Goal: Task Accomplishment & Management: Manage account settings

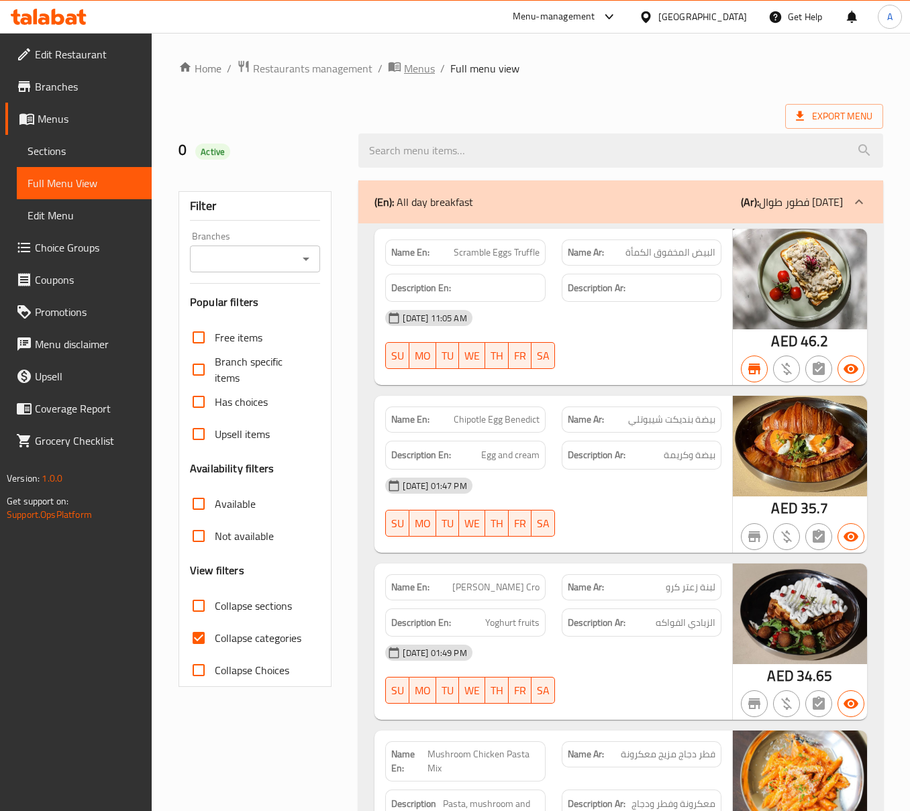
click at [395, 77] on span "breadcrumb" at bounding box center [396, 68] width 16 height 17
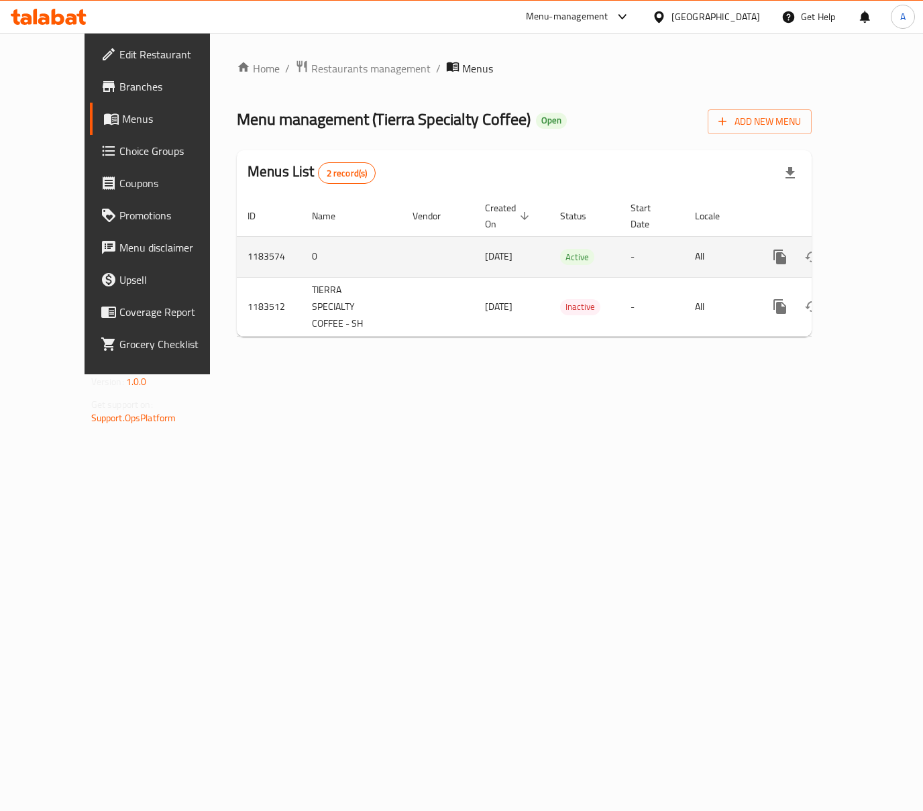
click at [869, 249] on icon "enhanced table" at bounding box center [877, 257] width 16 height 16
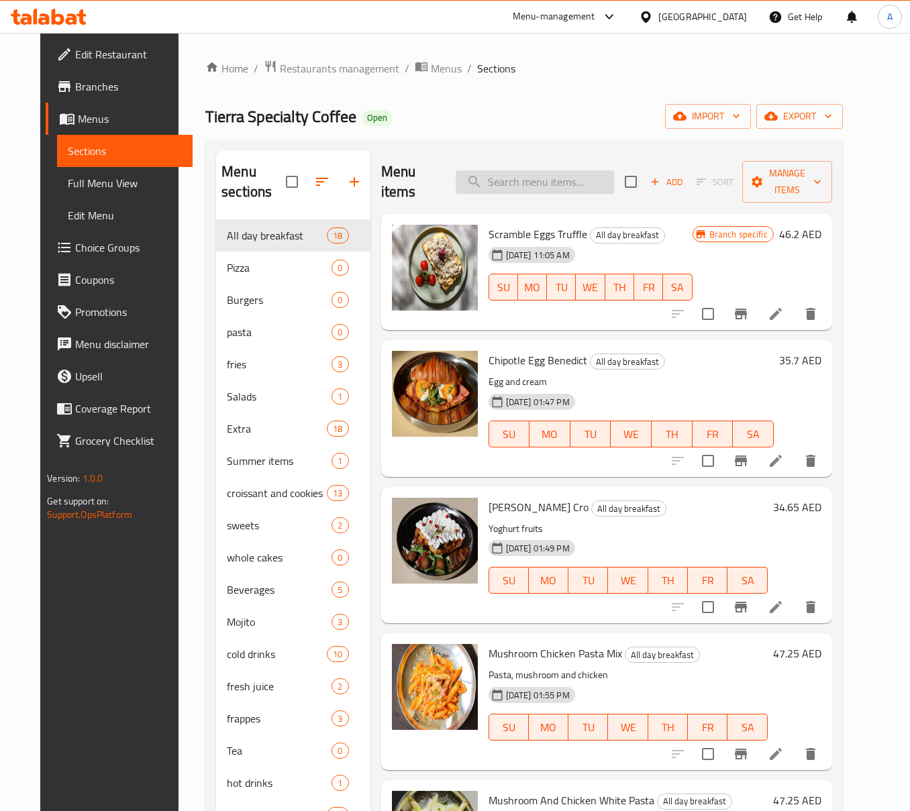
click at [536, 172] on input "search" at bounding box center [535, 181] width 158 height 23
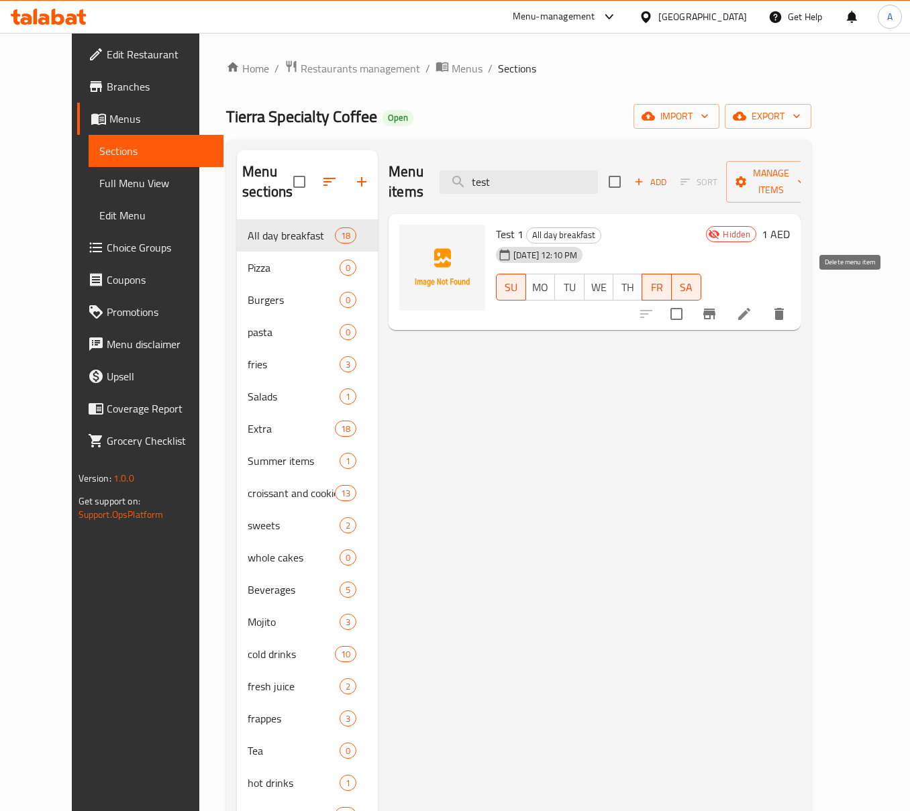
click at [784, 308] on icon "delete" at bounding box center [778, 314] width 9 height 12
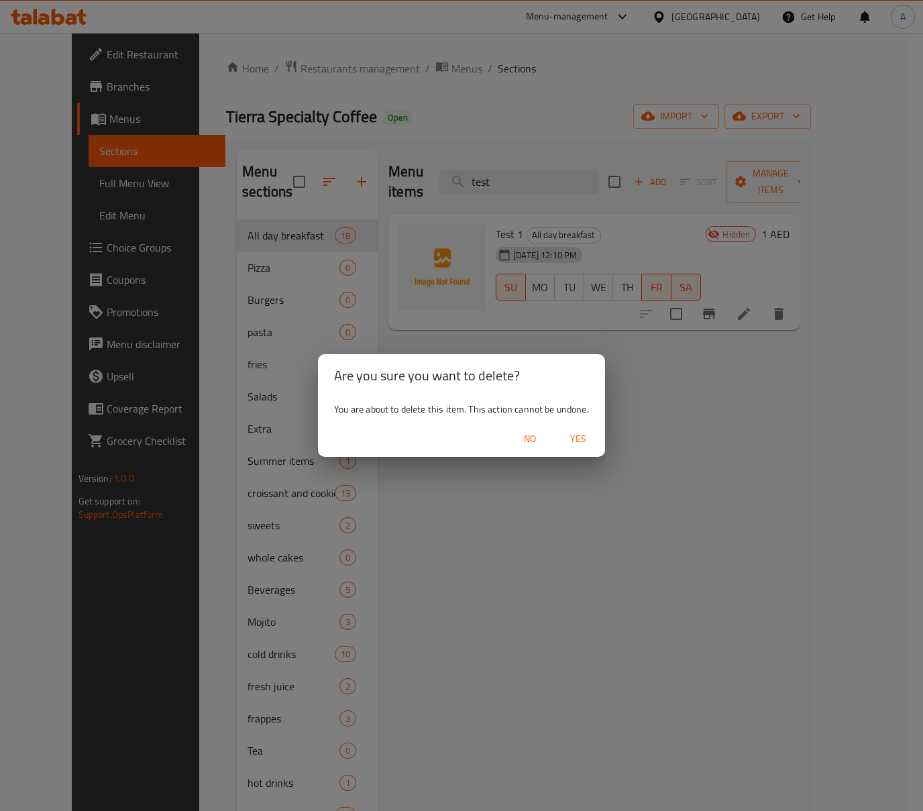
click at [580, 447] on span "Yes" at bounding box center [578, 439] width 32 height 17
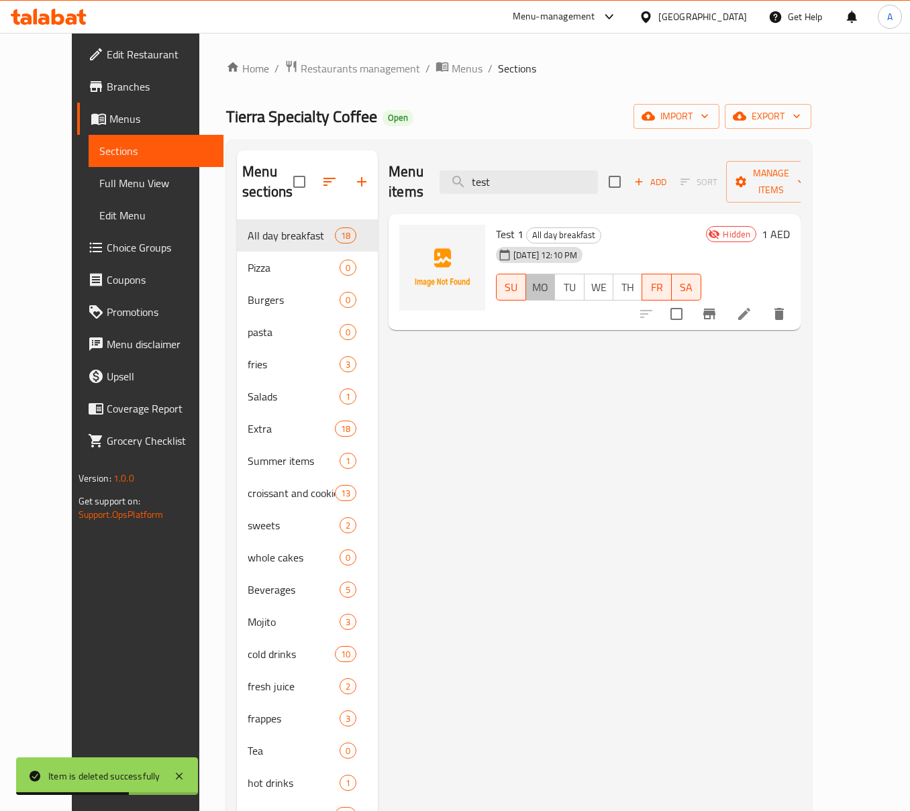
click at [531, 278] on span "MO" at bounding box center [540, 287] width 18 height 19
click at [573, 278] on span "TU" at bounding box center [569, 287] width 18 height 19
click at [608, 274] on button "WE" at bounding box center [599, 287] width 30 height 27
click at [608, 278] on span "WE" at bounding box center [599, 287] width 18 height 19
click at [637, 278] on span "TH" at bounding box center [628, 287] width 18 height 19
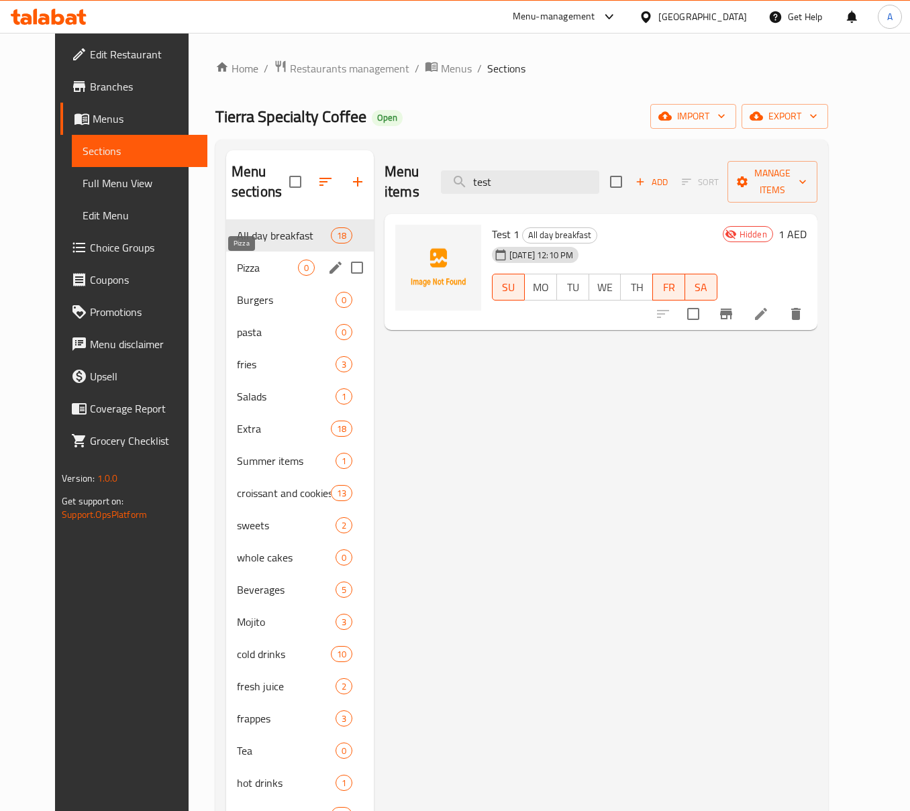
click at [244, 276] on span "Pizza" at bounding box center [267, 268] width 61 height 16
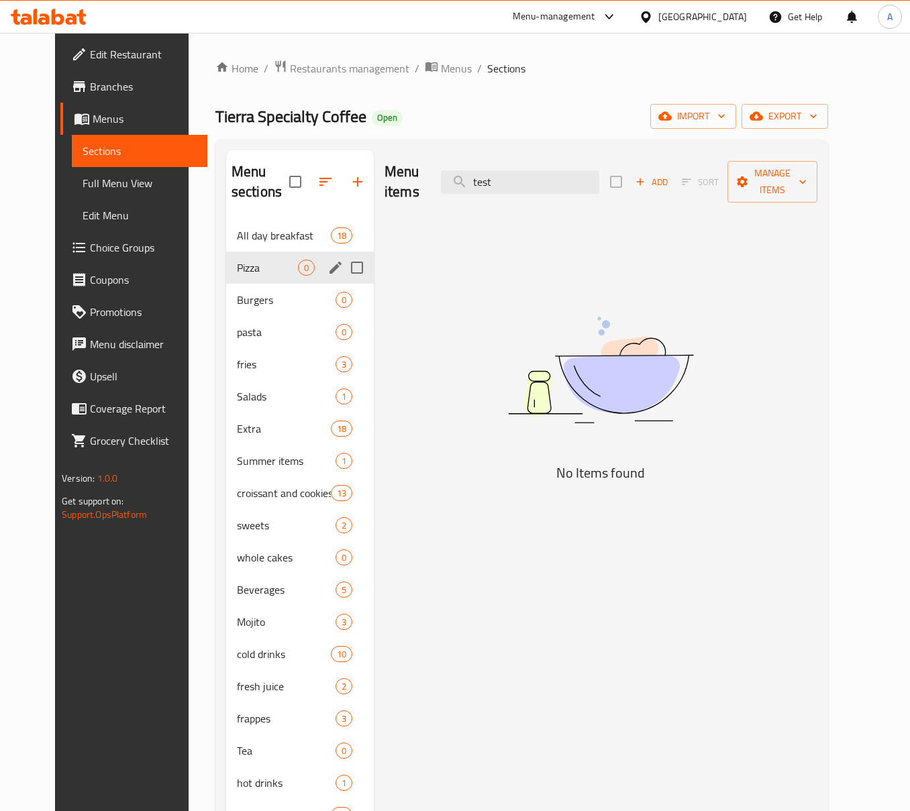
click at [245, 258] on div "Pizza 0" at bounding box center [300, 268] width 148 height 32
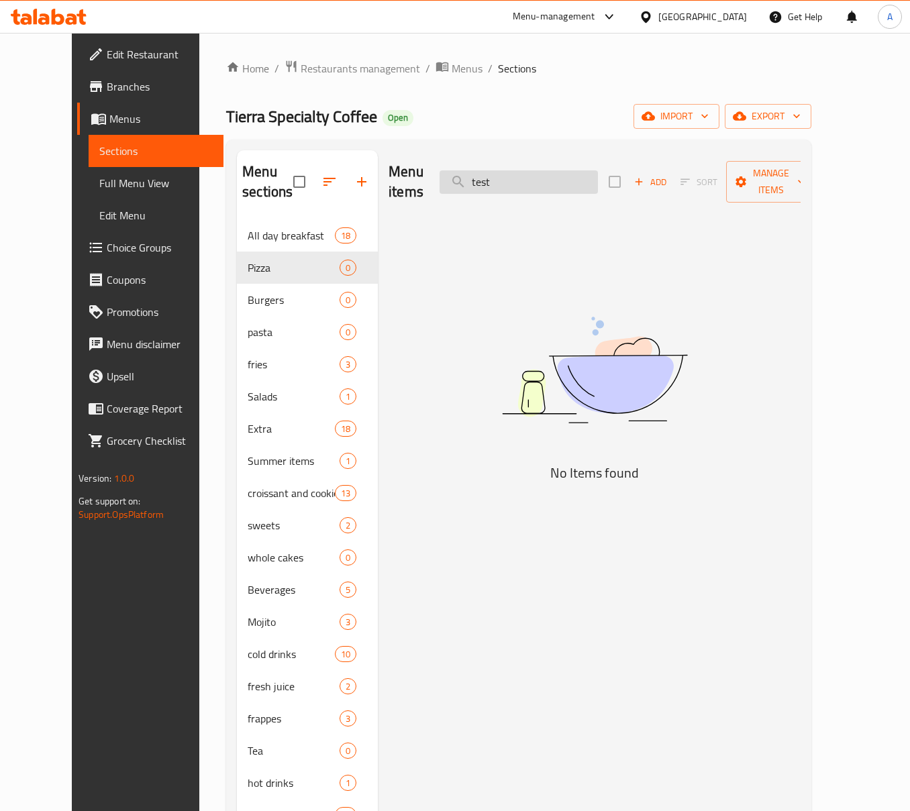
click at [532, 181] on input "test" at bounding box center [519, 181] width 158 height 23
type input "test"
